Goal: Task Accomplishment & Management: Use online tool/utility

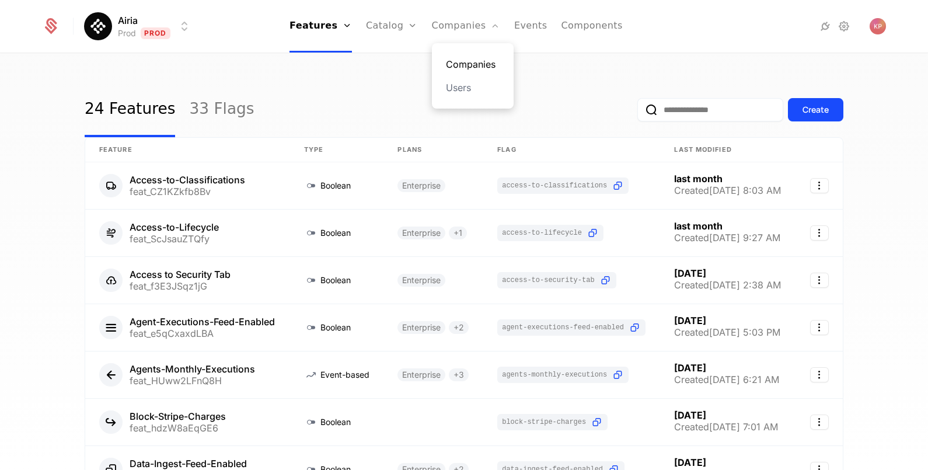
click at [452, 61] on link "Companies" at bounding box center [473, 64] width 54 height 14
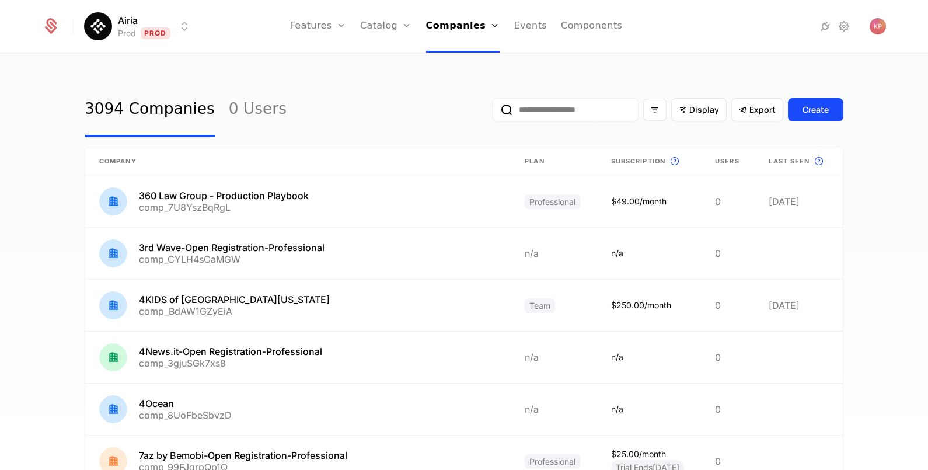
click at [571, 107] on input "email" at bounding box center [566, 109] width 146 height 23
paste input "**********"
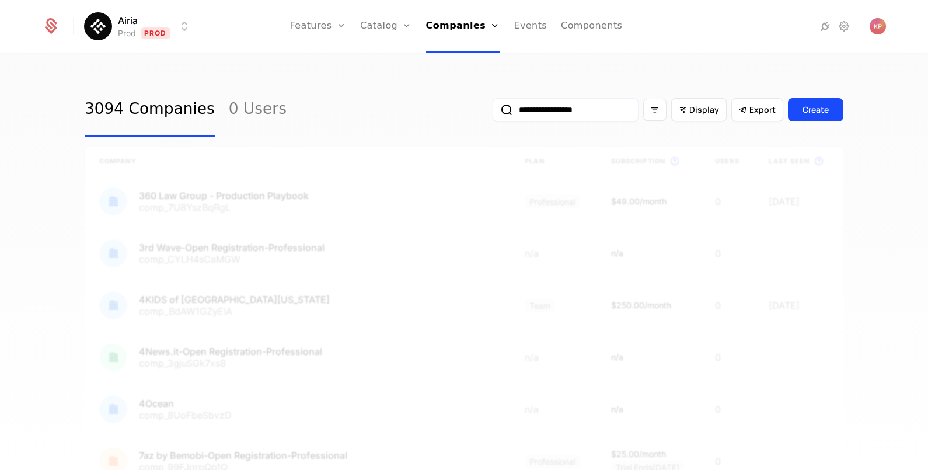
type input "**********"
click at [493, 112] on button "submit" at bounding box center [493, 112] width 0 height 0
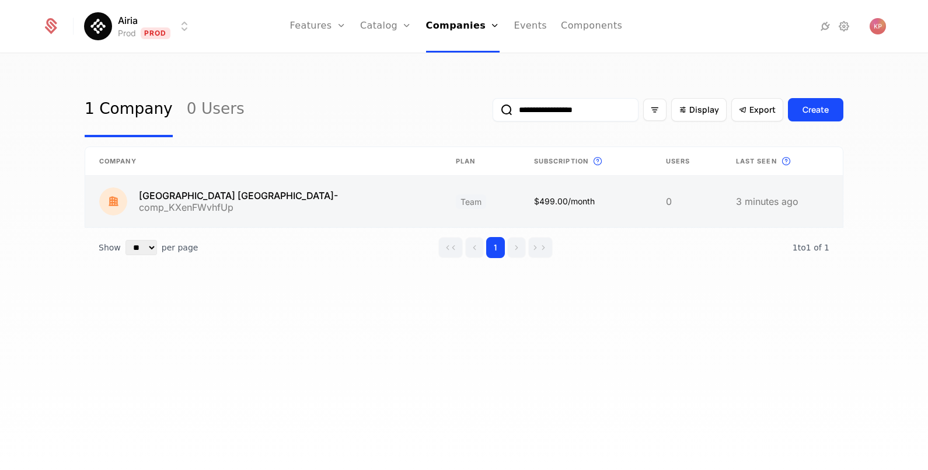
click at [266, 204] on link at bounding box center [263, 201] width 357 height 51
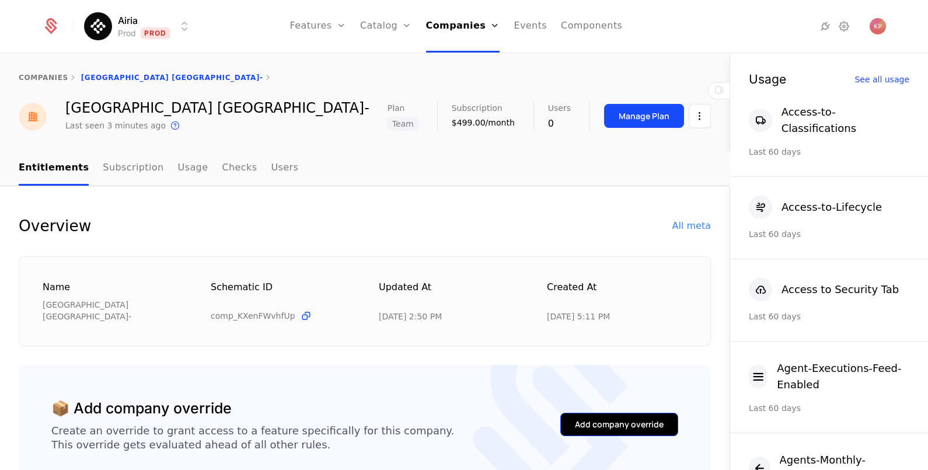
click at [607, 413] on button "Add company override" at bounding box center [619, 424] width 118 height 23
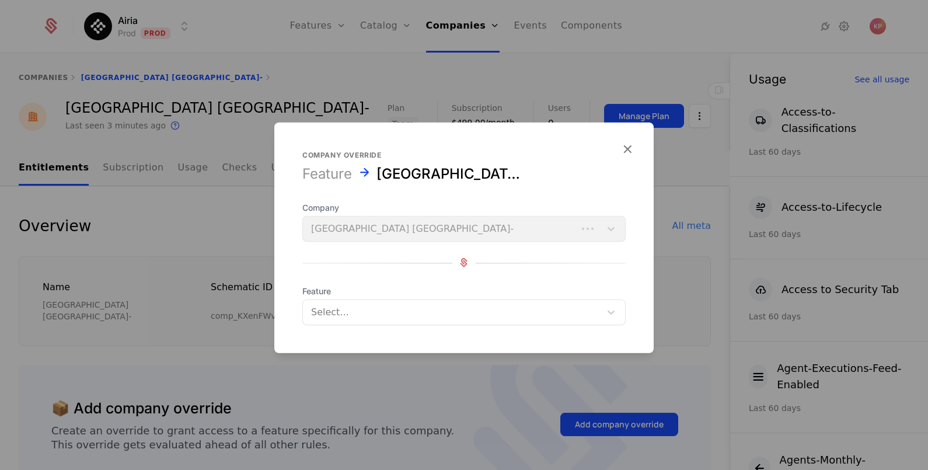
click at [390, 304] on div at bounding box center [451, 312] width 281 height 16
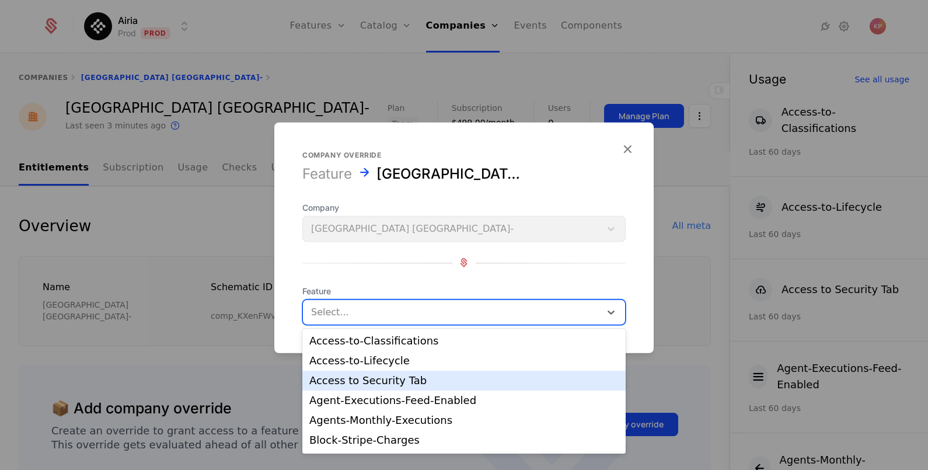
click at [399, 376] on div "Access to Security Tab" at bounding box center [463, 380] width 309 height 11
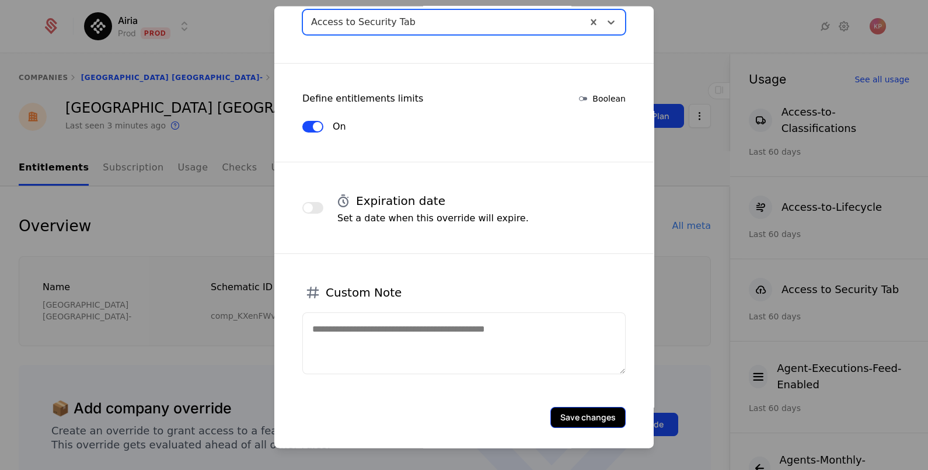
scroll to position [198, 0]
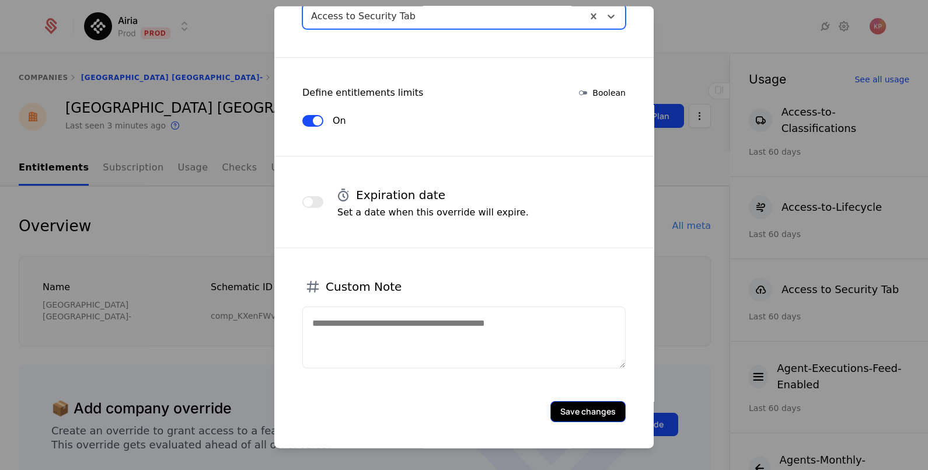
click at [559, 404] on button "Save changes" at bounding box center [587, 410] width 75 height 21
